Goal: Navigation & Orientation: Find specific page/section

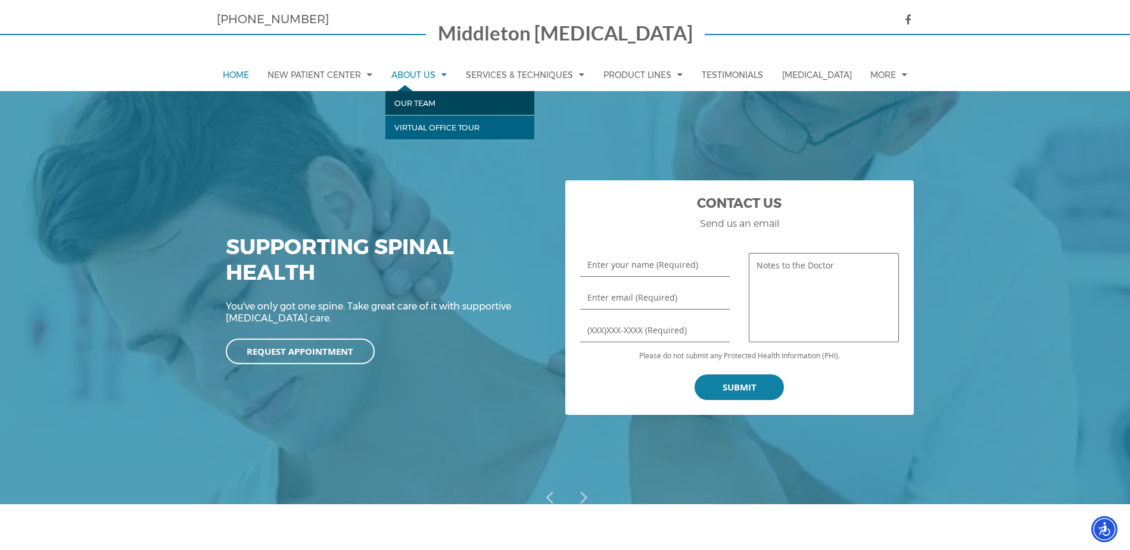
click at [436, 104] on link "Our Team" at bounding box center [459, 103] width 149 height 24
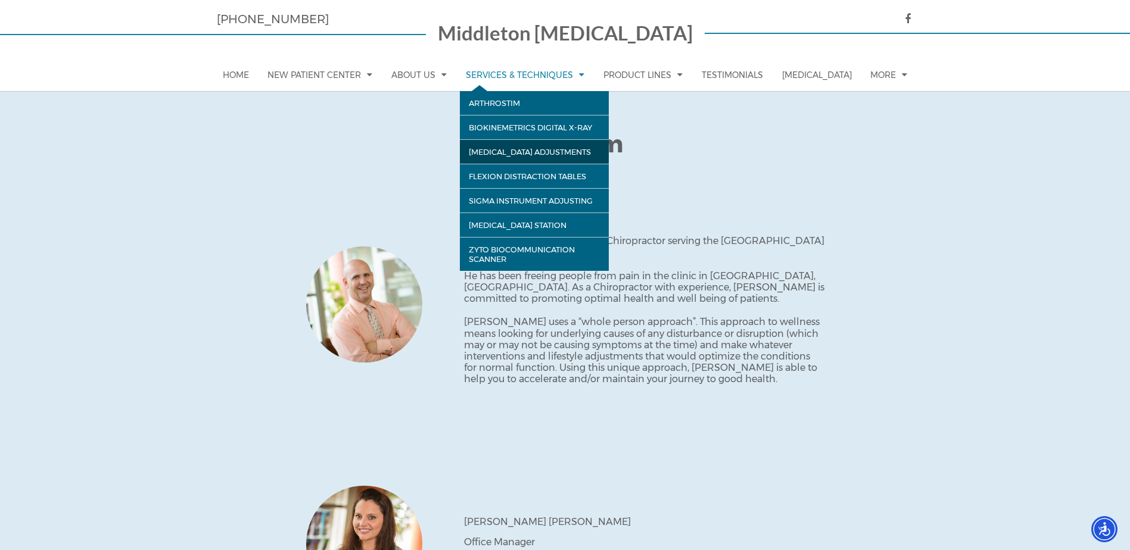
click at [553, 144] on link "[MEDICAL_DATA] Adjustments" at bounding box center [534, 151] width 149 height 24
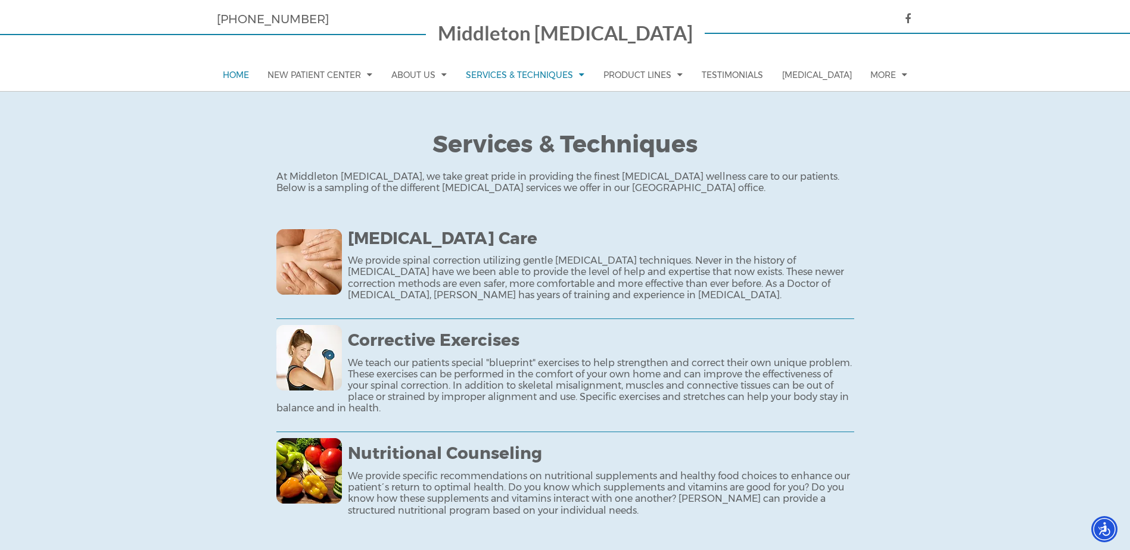
click at [238, 77] on link "Home" at bounding box center [236, 75] width 38 height 32
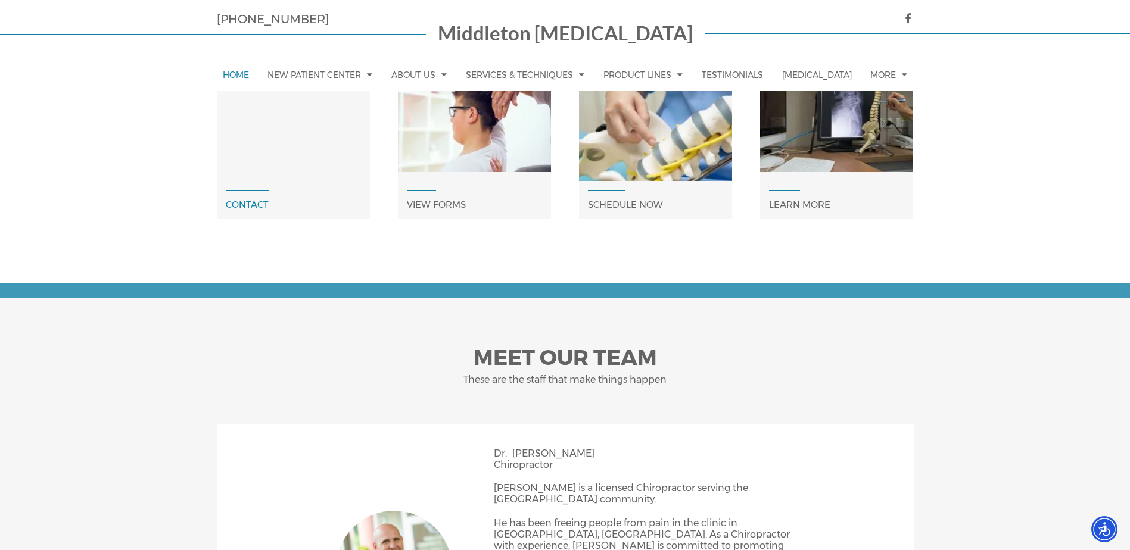
scroll to position [592, 0]
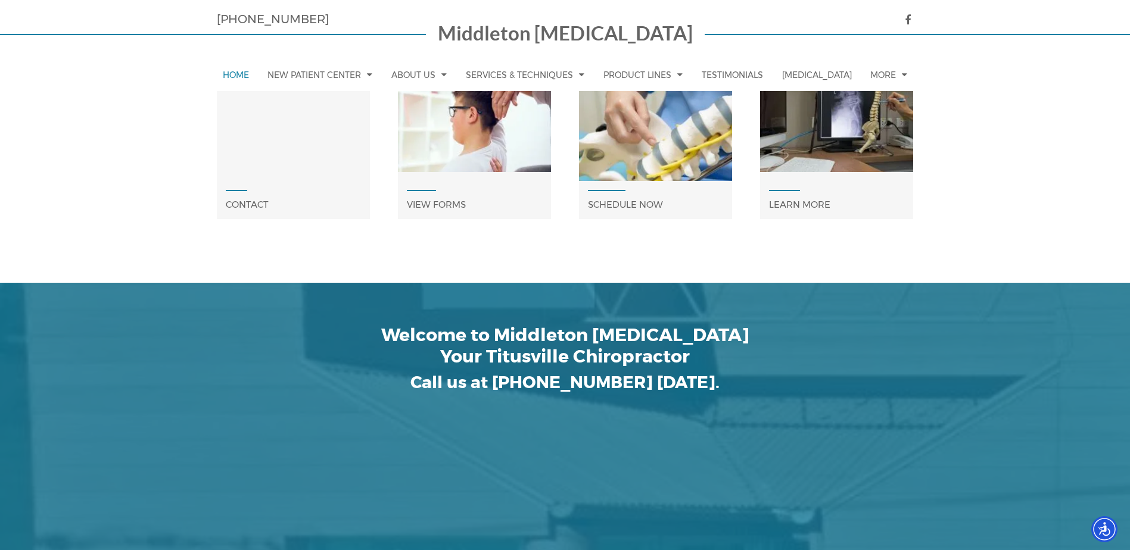
click at [284, 140] on div "Call or send us an email today! Our staff will respond as soon as possible." at bounding box center [293, 121] width 153 height 107
click at [256, 203] on span "Contact" at bounding box center [247, 204] width 61 height 29
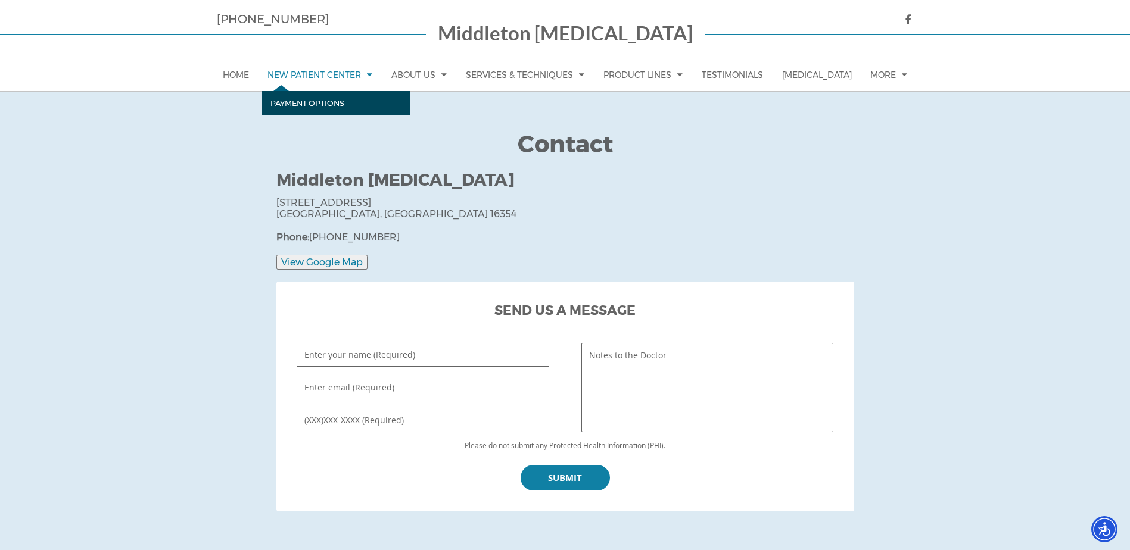
click at [304, 100] on link "Payment Options" at bounding box center [335, 103] width 149 height 24
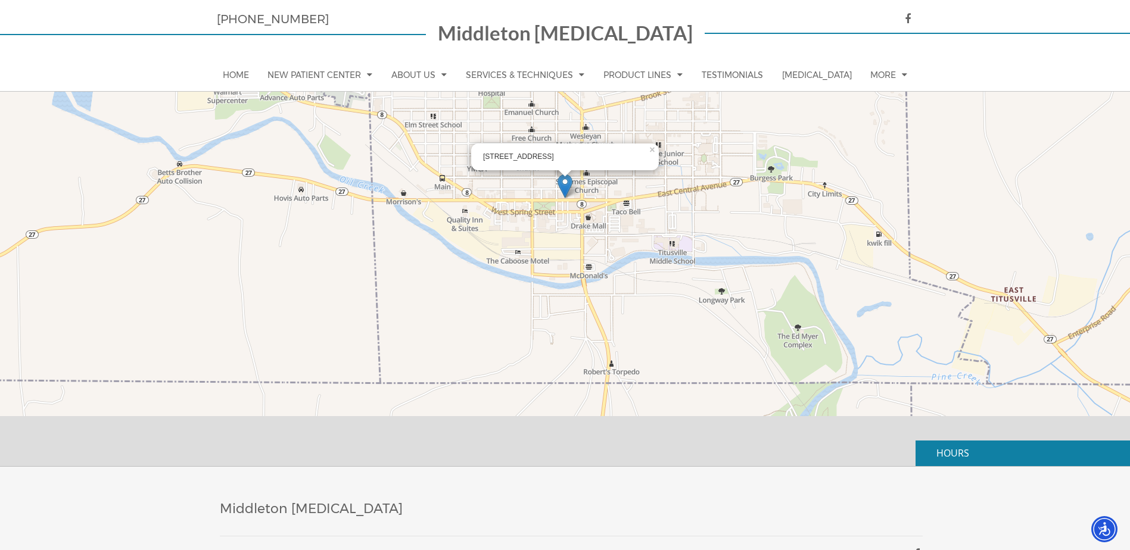
scroll to position [764, 0]
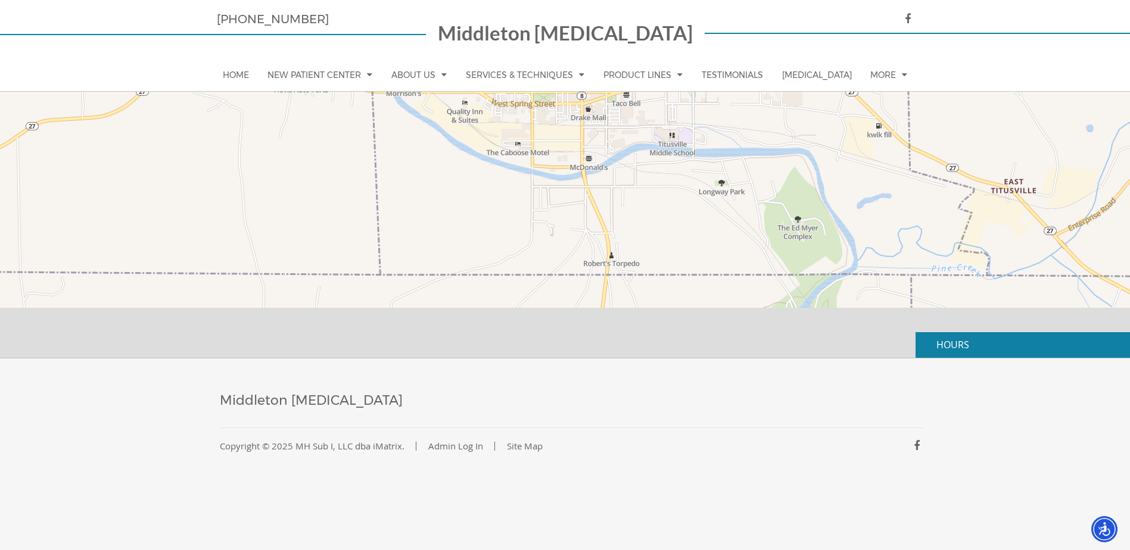
click at [983, 350] on p "HOURS" at bounding box center [1022, 345] width 214 height 26
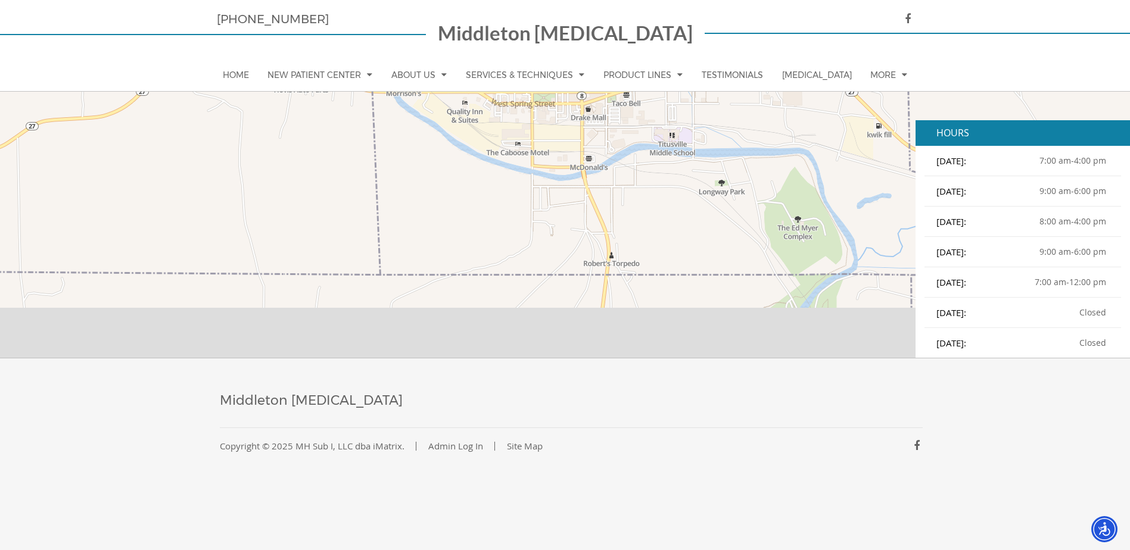
click at [782, 387] on div "Middleton [MEDICAL_DATA] Copyright © 2025 MH Sub I, LLC dba iMatrix. Admin Log …" at bounding box center [565, 454] width 1130 height 192
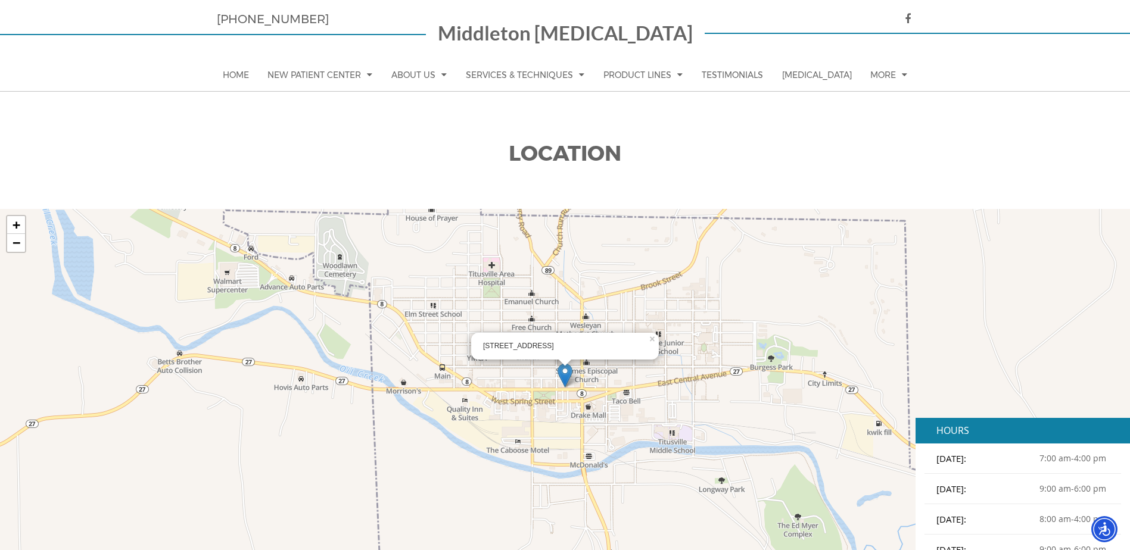
click at [1058, 283] on div "[STREET_ADDRESS] × + − Leaflet | Map data provided by Internet Brands" at bounding box center [565, 432] width 1130 height 447
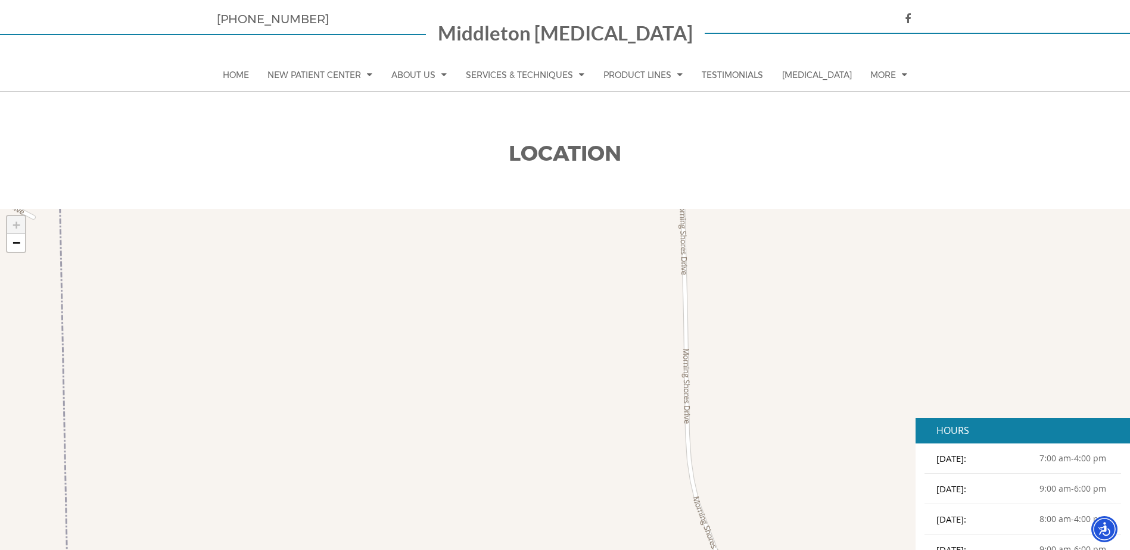
drag, startPoint x: 840, startPoint y: 306, endPoint x: 847, endPoint y: 306, distance: 6.6
click at [841, 306] on div "+ − Leaflet | Map data provided by Internet Brands" at bounding box center [565, 432] width 1130 height 447
